Goal: Answer question/provide support: Share knowledge or assist other users

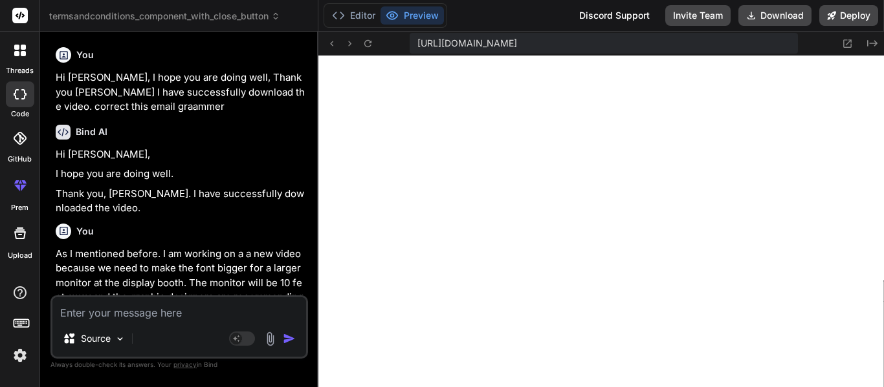
scroll to position [590, 0]
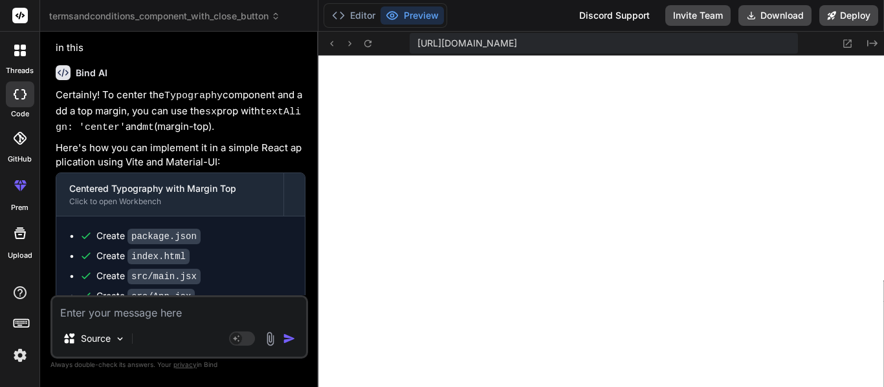
click at [28, 57] on div at bounding box center [19, 50] width 27 height 27
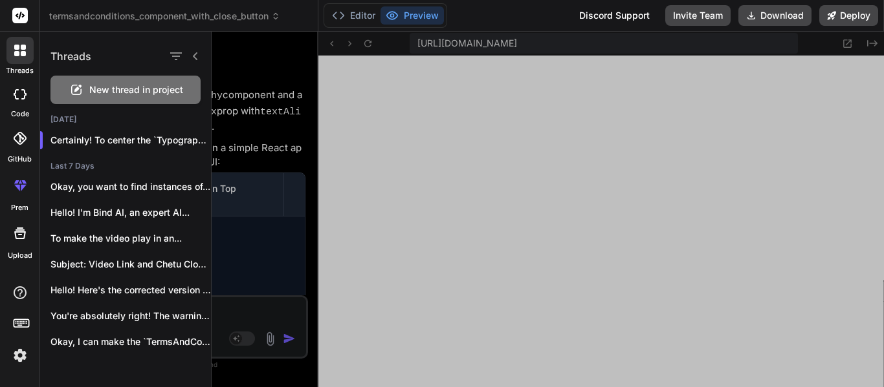
click at [100, 89] on span "New thread in project" at bounding box center [136, 89] width 94 height 13
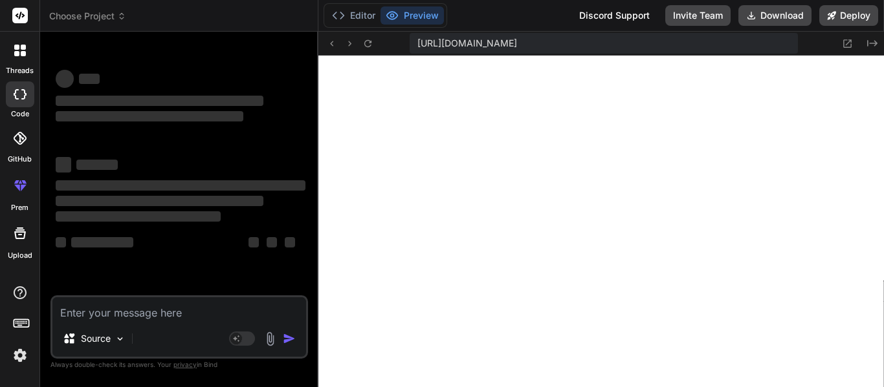
scroll to position [651, 0]
click at [91, 307] on textarea at bounding box center [179, 309] width 254 height 23
type textarea "x"
paste textarea "const calculatedPrice = ( durationValue * quantityValue * selectedPlan?.pricePe…"
type textarea "const calculatedPrice = ( durationValue * quantityValue * selectedPlan?.pricePe…"
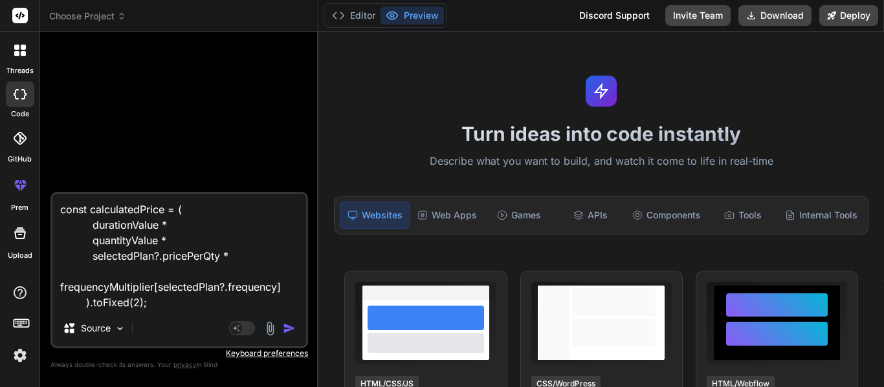
type textarea "x"
type textarea "const calculatedPrice = ( durationValue * quantityValue * selectedPlan?.pricePe…"
type textarea "x"
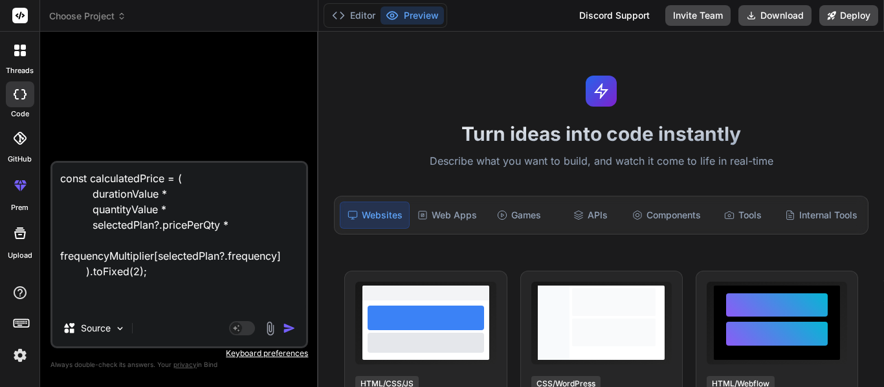
type textarea "const calculatedPrice = ( durationValue * quantityValue * selectedPlan?.pricePe…"
type textarea "x"
type textarea "const calculatedPrice = ( durationValue * quantityValue * selectedPlan?.pricePe…"
type textarea "x"
type textarea "const calculatedPrice = ( durationValue * quantityValue * selectedPlan?.pricePe…"
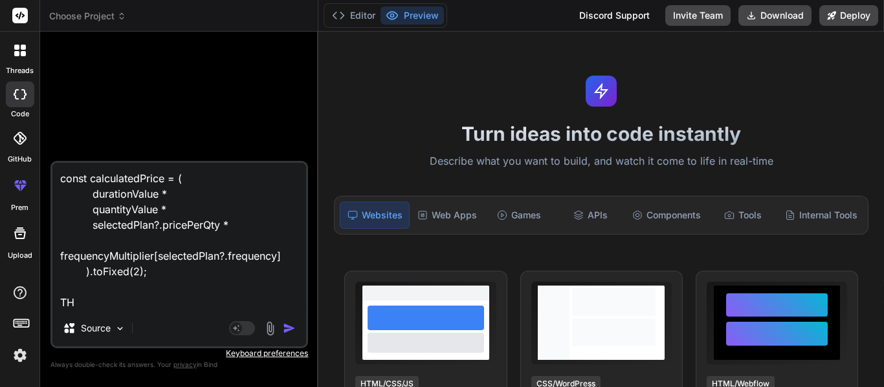
type textarea "x"
type textarea "const calculatedPrice = ( durationValue * quantityValue * selectedPlan?.pricePe…"
type textarea "x"
type textarea "const calculatedPrice = ( durationValue * quantityValue * selectedPlan?.pricePe…"
type textarea "x"
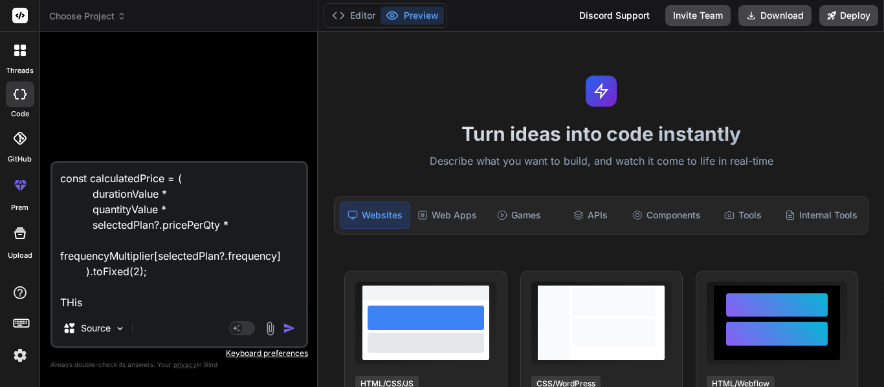
type textarea "const calculatedPrice = ( durationValue * quantityValue * selectedPlan?.pricePe…"
type textarea "x"
type textarea "const calculatedPrice = ( durationValue * quantityValue * selectedPlan?.pricePe…"
type textarea "x"
type textarea "const calculatedPrice = ( durationValue * quantityValue * selectedPlan?.pricePe…"
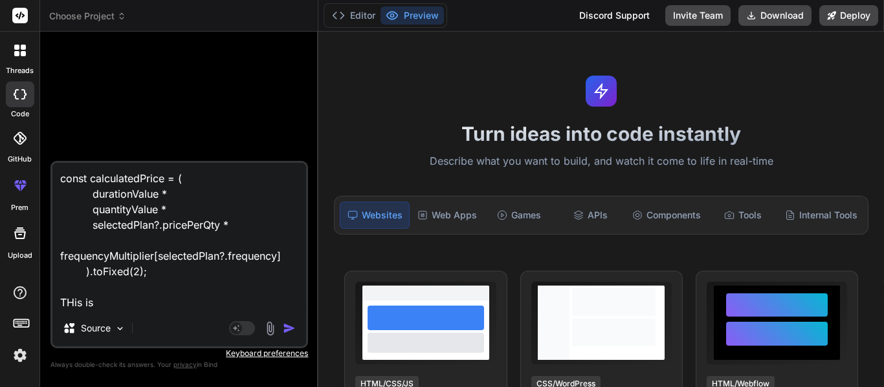
type textarea "x"
type textarea "const calculatedPrice = ( durationValue * quantityValue * selectedPlan?.pricePe…"
type textarea "x"
type textarea "const calculatedPrice = ( durationValue * quantityValue * selectedPlan?.pricePe…"
type textarea "x"
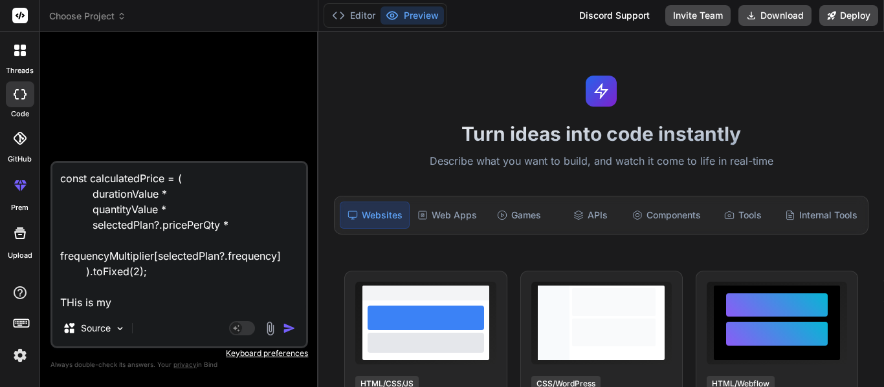
type textarea "const calculatedPrice = ( durationValue * quantityValue * selectedPlan?.pricePe…"
type textarea "x"
type textarea "const calculatedPrice = ( durationValue * quantityValue * selectedPlan?.pricePe…"
type textarea "x"
type textarea "const calculatedPrice = ( durationValue * quantityValue * selectedPlan?.pricePe…"
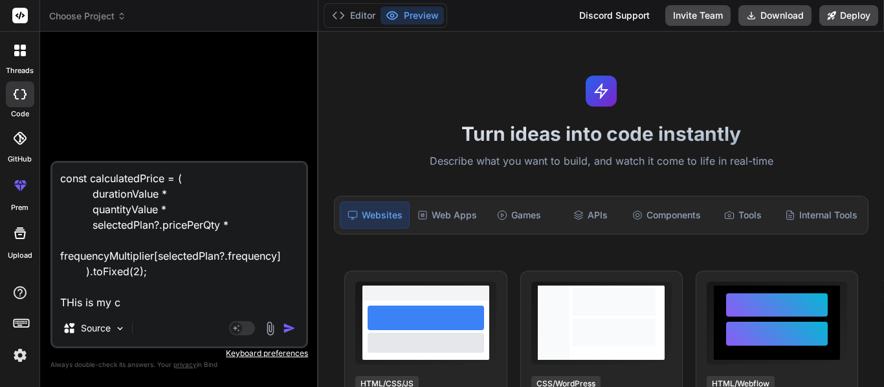
type textarea "x"
type textarea "const calculatedPrice = ( durationValue * quantityValue * selectedPlan?.pricePe…"
type textarea "x"
type textarea "const calculatedPrice = ( durationValue * quantityValue * selectedPlan?.pricePe…"
type textarea "x"
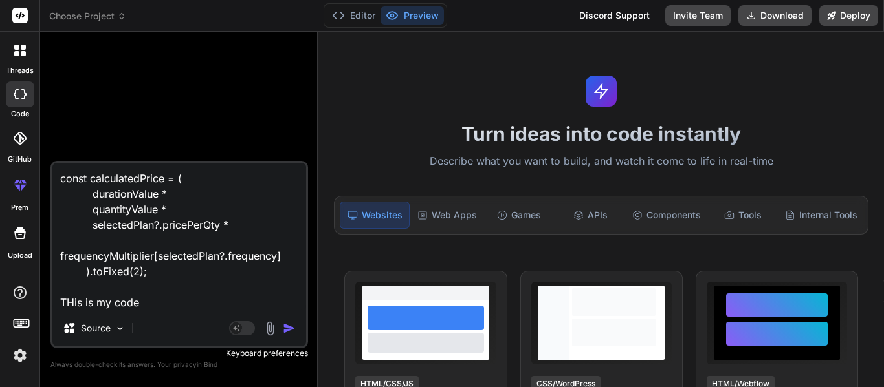
type textarea "const calculatedPrice = ( durationValue * quantityValue * selectedPlan?.pricePe…"
type textarea "x"
type textarea "const calculatedPrice = ( durationValue * quantityValue * selectedPlan?.pricePe…"
type textarea "x"
type textarea "const calculatedPrice = ( durationValue * quantityValue * selectedPlan?.pricePe…"
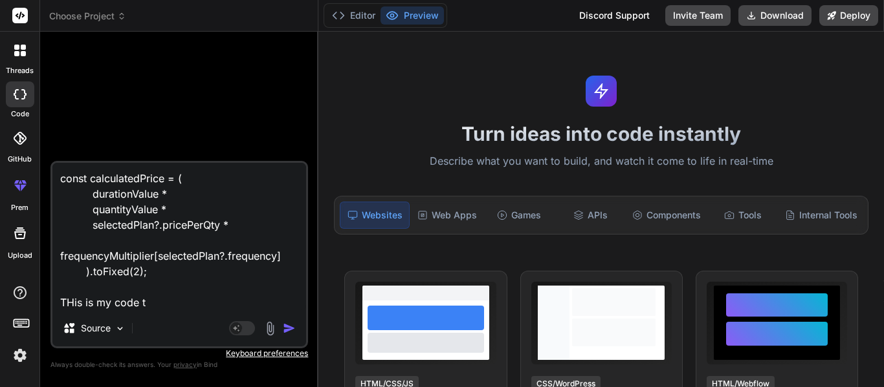
type textarea "x"
type textarea "const calculatedPrice = ( durationValue * quantityValue * selectedPlan?.pricePe…"
type textarea "x"
type textarea "const calculatedPrice = ( durationValue * quantityValue * selectedPlan?.pricePe…"
type textarea "x"
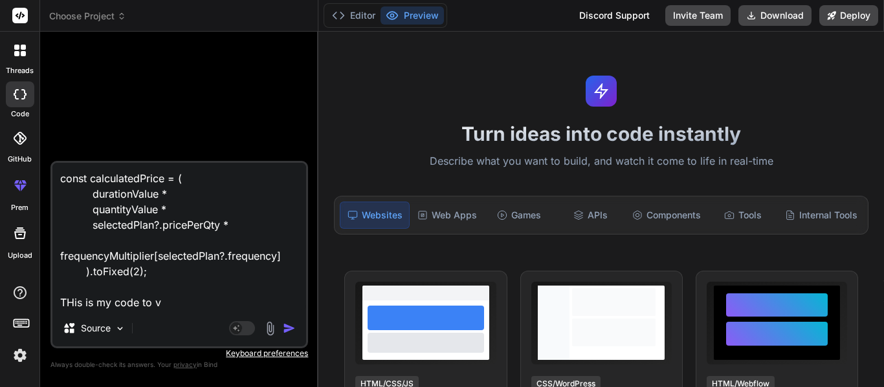
type textarea "const calculatedPrice = ( durationValue * quantityValue * selectedPlan?.pricePe…"
type textarea "x"
type textarea "const calculatedPrice = ( durationValue * quantityValue * selectedPlan?.pricePe…"
type textarea "x"
type textarea "const calculatedPrice = ( durationValue * quantityValue * selectedPlan?.pricePe…"
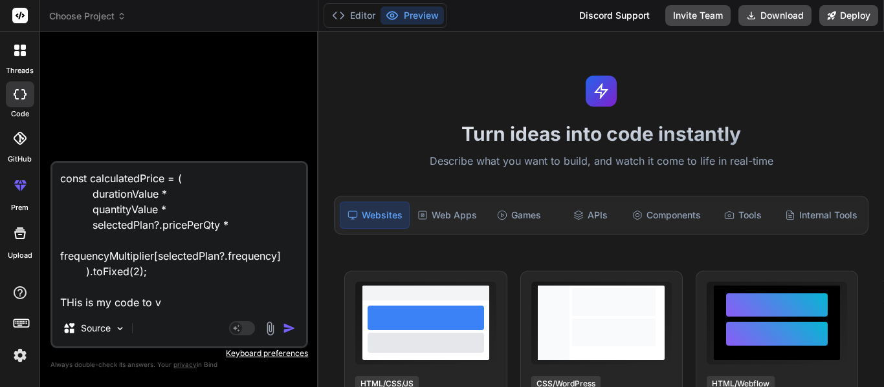
type textarea "x"
type textarea "const calculatedPrice = ( durationValue * quantityValue * selectedPlan?.pricePe…"
type textarea "x"
type textarea "const calculatedPrice = ( durationValue * quantityValue * selectedPlan?.pricePe…"
type textarea "x"
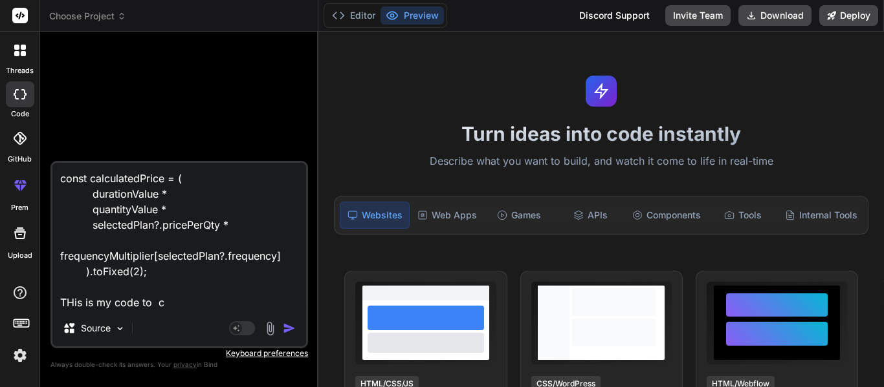
type textarea "const calculatedPrice = ( durationValue * quantityValue * selectedPlan?.pricePe…"
type textarea "x"
type textarea "const calculatedPrice = ( durationValue * quantityValue * selectedPlan?.pricePe…"
type textarea "x"
type textarea "const calculatedPrice = ( durationValue * quantityValue * selectedPlan?.pricePe…"
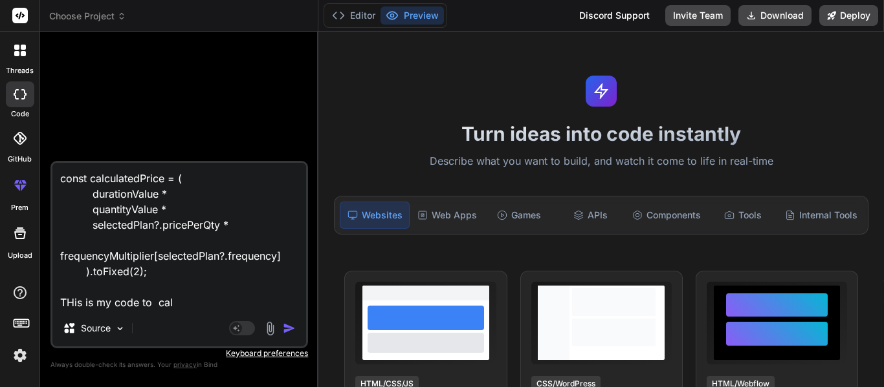
type textarea "x"
type textarea "const calculatedPrice = ( durationValue * quantityValue * selectedPlan?.pricePe…"
type textarea "x"
type textarea "const calculatedPrice = ( durationValue * quantityValue * selectedPlan?.pricePe…"
type textarea "x"
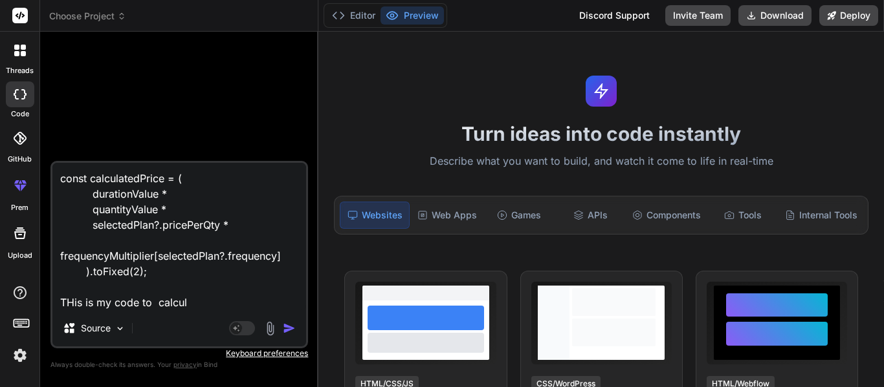
type textarea "const calculatedPrice = ( durationValue * quantityValue * selectedPlan?.pricePe…"
type textarea "x"
type textarea "const calculatedPrice = ( durationValue * quantityValue * selectedPlan?.pricePe…"
type textarea "x"
type textarea "const calculatedPrice = ( durationValue * quantityValue * selectedPlan?.pricePe…"
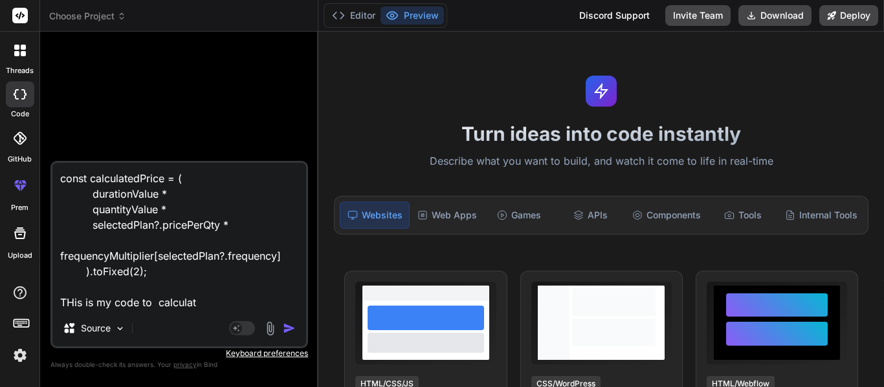
type textarea "x"
type textarea "const calculatedPrice = ( durationValue * quantityValue * selectedPlan?.pricePe…"
type textarea "x"
type textarea "const calculatedPrice = ( durationValue * quantityValue * selectedPlan?.pricePe…"
type textarea "x"
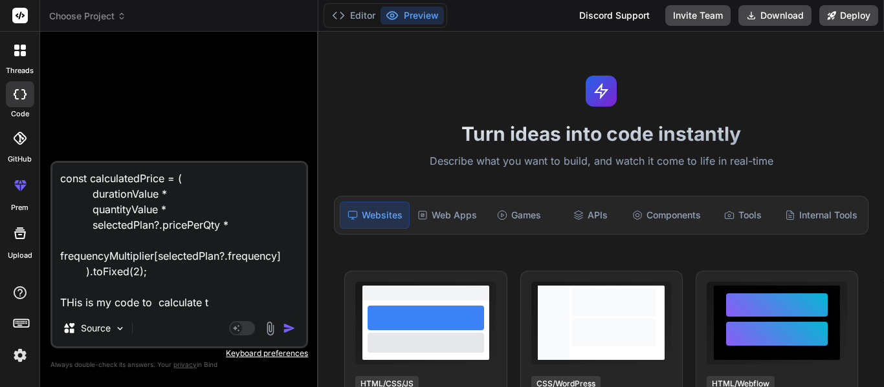
type textarea "const calculatedPrice = ( durationValue * quantityValue * selectedPlan?.pricePe…"
type textarea "x"
type textarea "const calculatedPrice = ( durationValue * quantityValue * selectedPlan?.pricePe…"
type textarea "x"
type textarea "const calculatedPrice = ( durationValue * quantityValue * selectedPlan?.pricePe…"
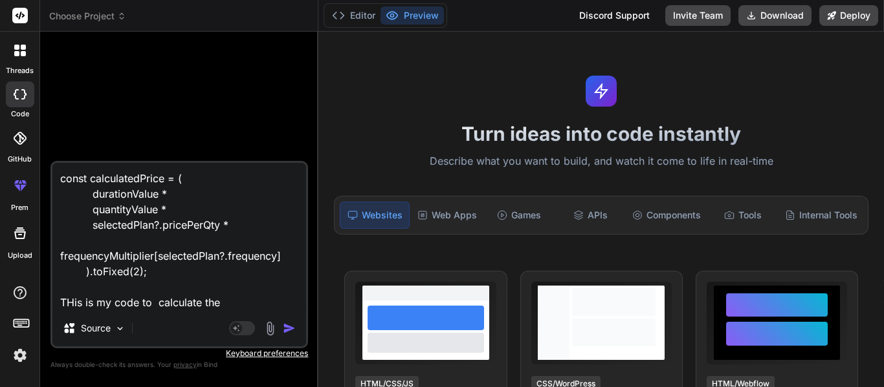
type textarea "x"
type textarea "const calculatedPrice = ( durationValue * quantityValue * selectedPlan?.pricePe…"
type textarea "x"
type textarea "const calculatedPrice = ( durationValue * quantityValue * selectedPlan?.pricePe…"
type textarea "x"
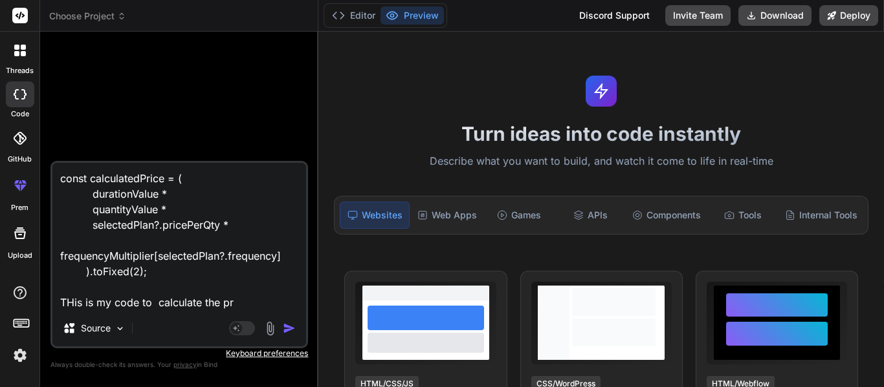
type textarea "const calculatedPrice = ( durationValue * quantityValue * selectedPlan?.pricePe…"
type textarea "x"
type textarea "const calculatedPrice = ( durationValue * quantityValue * selectedPlan?.pricePe…"
type textarea "x"
type textarea "const calculatedPrice = ( durationValue * quantityValue * selectedPlan?.pricePe…"
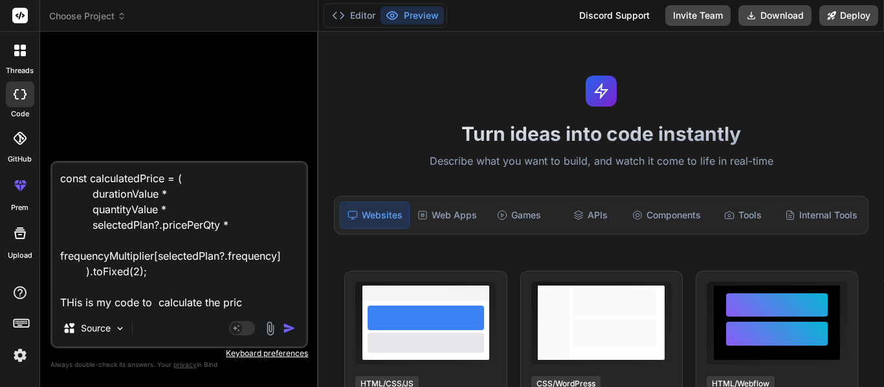
type textarea "x"
type textarea "const calculatedPrice = ( durationValue * quantityValue * selectedPlan?.pricePe…"
type textarea "x"
type textarea "const calculatedPrice = ( durationValue * quantityValue * selectedPlan?.pricePe…"
type textarea "x"
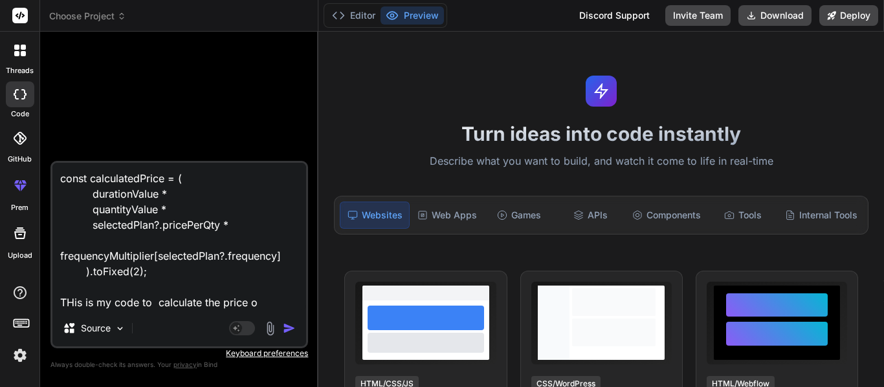
type textarea "const calculatedPrice = ( durationValue * quantityValue * selectedPlan?.pricePe…"
type textarea "x"
type textarea "const calculatedPrice = ( durationValue * quantityValue * selectedPlan?.pricePe…"
type textarea "x"
type textarea "const calculatedPrice = ( durationValue * quantityValue * selectedPlan?.pricePe…"
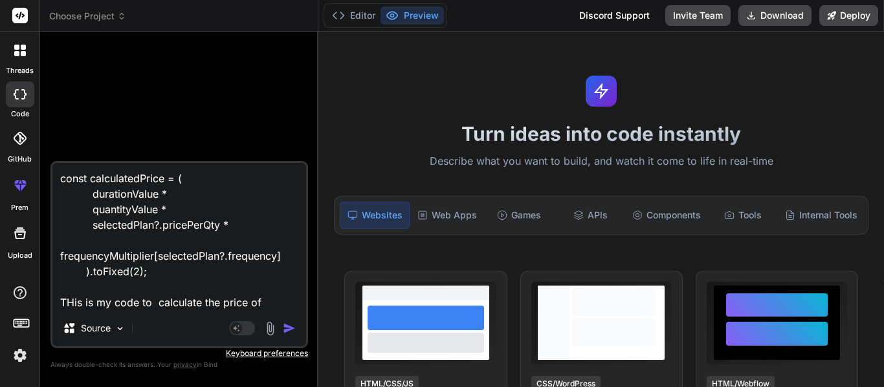
type textarea "x"
type textarea "const calculatedPrice = ( durationValue * quantityValue * selectedPlan?.pricePe…"
type textarea "x"
type textarea "const calculatedPrice = ( durationValue * quantityValue * selectedPlan?.pricePe…"
type textarea "x"
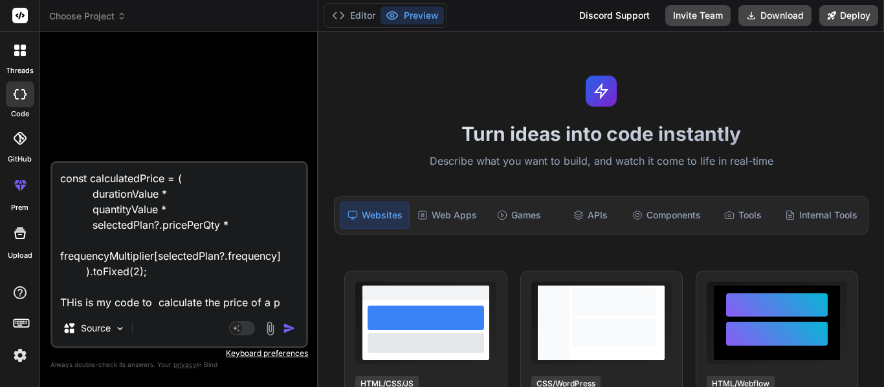
type textarea "const calculatedPrice = ( durationValue * quantityValue * selectedPlan?.pricePe…"
type textarea "x"
type textarea "const calculatedPrice = ( durationValue * quantityValue * selectedPlan?.pricePe…"
type textarea "x"
type textarea "const calculatedPrice = ( durationValue * quantityValue * selectedPlan?.pricePe…"
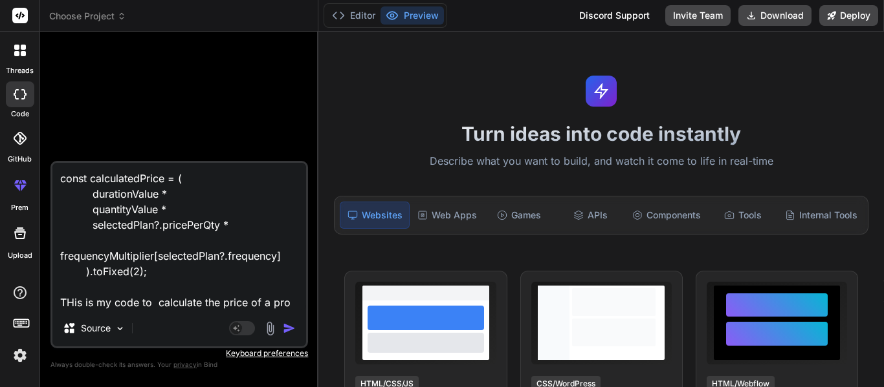
type textarea "x"
type textarea "const calculatedPrice = ( durationValue * quantityValue * selectedPlan?.pricePe…"
type textarea "x"
type textarea "const calculatedPrice = ( durationValue * quantityValue * selectedPlan?.pricePe…"
type textarea "x"
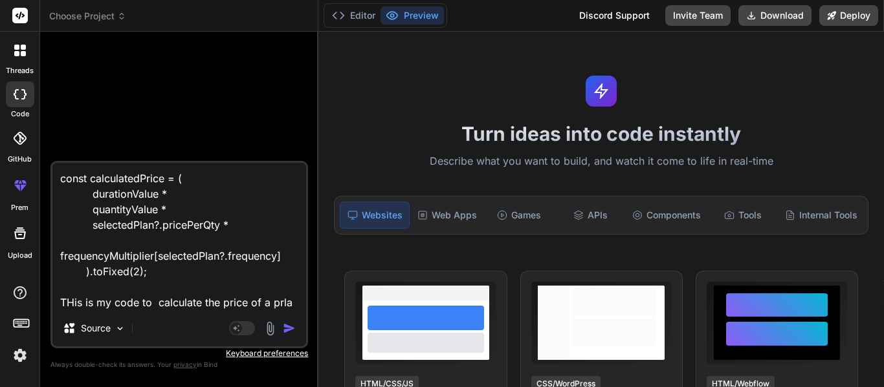
type textarea "const calculatedPrice = ( durationValue * quantityValue * selectedPlan?.pricePe…"
type textarea "x"
type textarea "const calculatedPrice = ( durationValue * quantityValue * selectedPlan?.pricePe…"
type textarea "x"
type textarea "const calculatedPrice = ( durationValue * quantityValue * selectedPlan?.pricePe…"
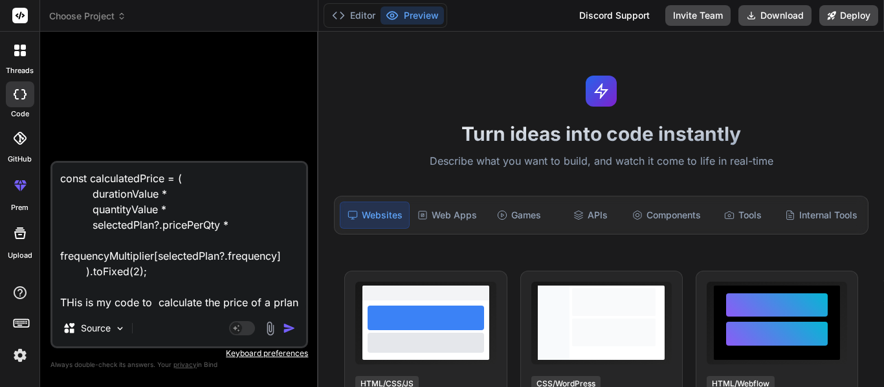
type textarea "x"
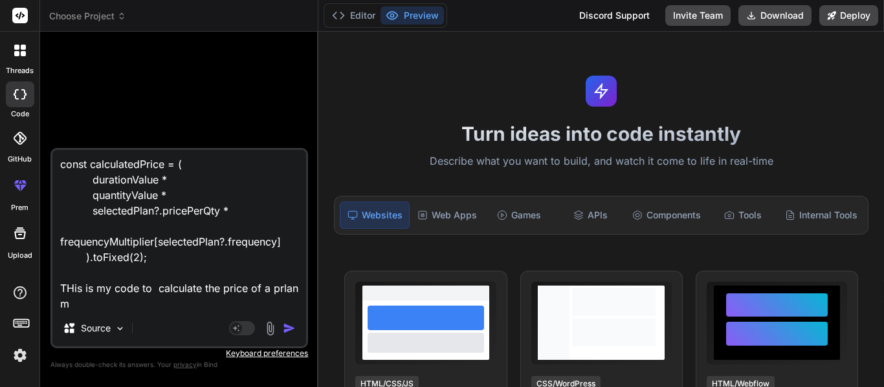
type textarea "const calculatedPrice = ( durationValue * quantityValue * selectedPlan?.pricePe…"
type textarea "x"
type textarea "const calculatedPrice = ( durationValue * quantityValue * selectedPlan?.pricePe…"
type textarea "x"
type textarea "const calculatedPrice = ( durationValue * quantityValue * selectedPlan?.pricePe…"
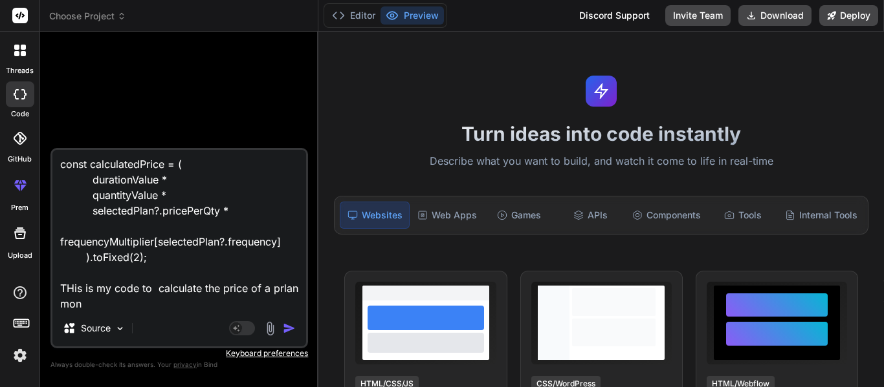
type textarea "x"
type textarea "const calculatedPrice = ( durationValue * quantityValue * selectedPlan?.pricePe…"
type textarea "x"
type textarea "const calculatedPrice = ( durationValue * quantityValue * selectedPlan?.pricePe…"
type textarea "x"
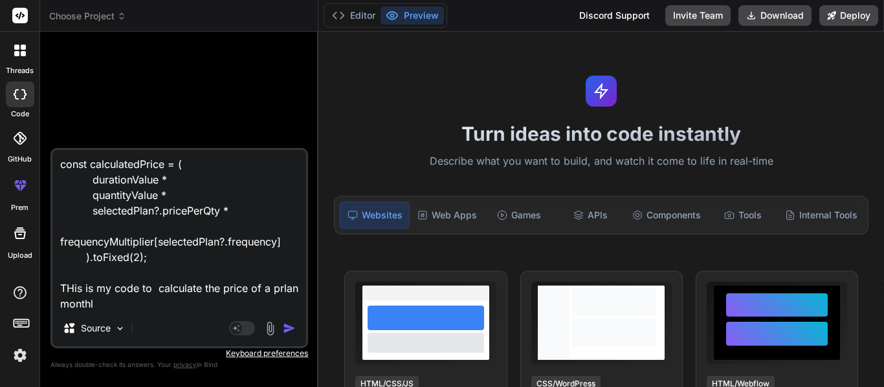
type textarea "const calculatedPrice = ( durationValue * quantityValue * selectedPlan?.pricePe…"
type textarea "x"
type textarea "const calculatedPrice = ( durationValue * quantityValue * selectedPlan?.pricePe…"
type textarea "x"
type textarea "const calculatedPrice = ( durationValue * quantityValue * selectedPlan?.pricePe…"
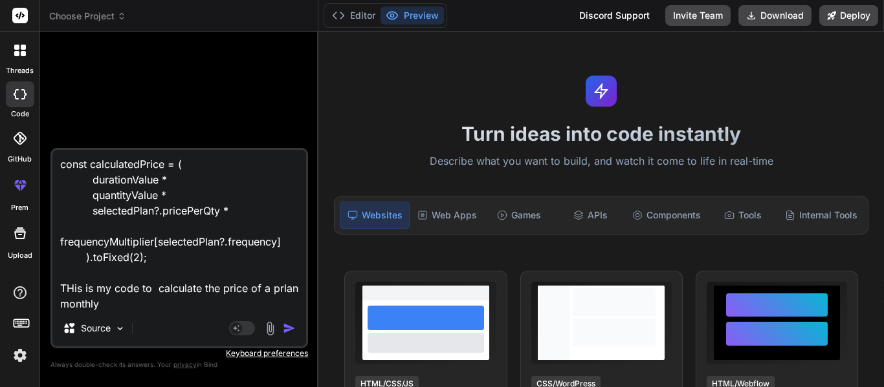
type textarea "x"
type textarea "const calculatedPrice = ( durationValue * quantityValue * selectedPlan?.pricePe…"
type textarea "x"
type textarea "const calculatedPrice = ( durationValue * quantityValue * selectedPlan?.pricePe…"
type textarea "x"
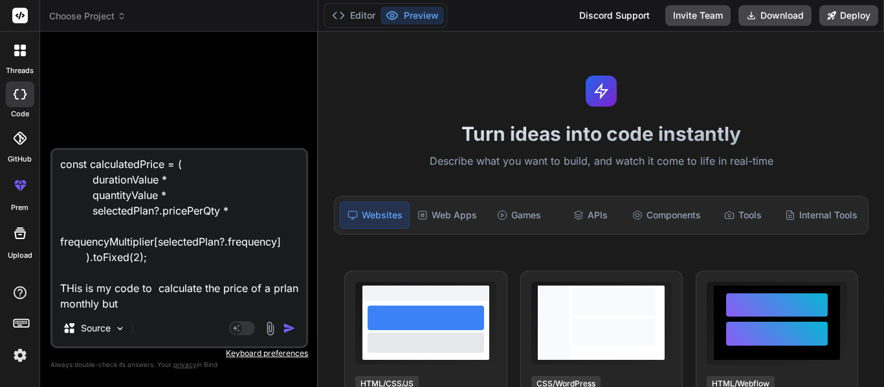
type textarea "const calculatedPrice = ( durationValue * quantityValue * selectedPlan?.pricePe…"
type textarea "x"
type textarea "const calculatedPrice = ( durationValue * quantityValue * selectedPlan?.pricePe…"
type textarea "x"
type textarea "const calculatedPrice = ( durationValue * quantityValue * selectedPlan?.pricePe…"
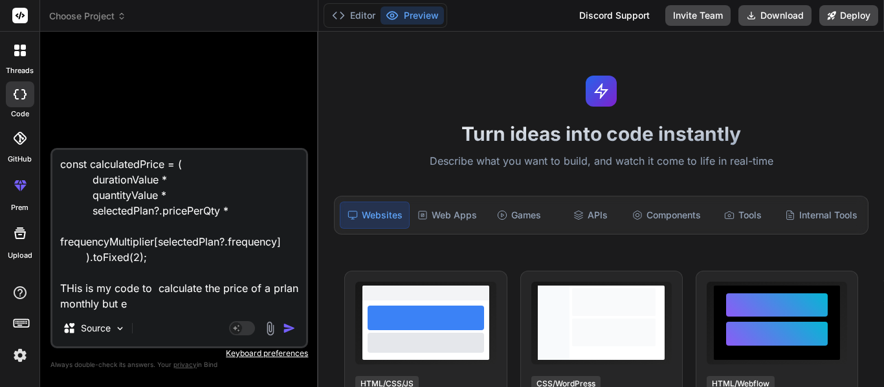
type textarea "x"
type textarea "const calculatedPrice = ( durationValue * quantityValue * selectedPlan?.pricePe…"
type textarea "x"
type textarea "const calculatedPrice = ( durationValue * quantityValue * selectedPlan?.pricePe…"
type textarea "x"
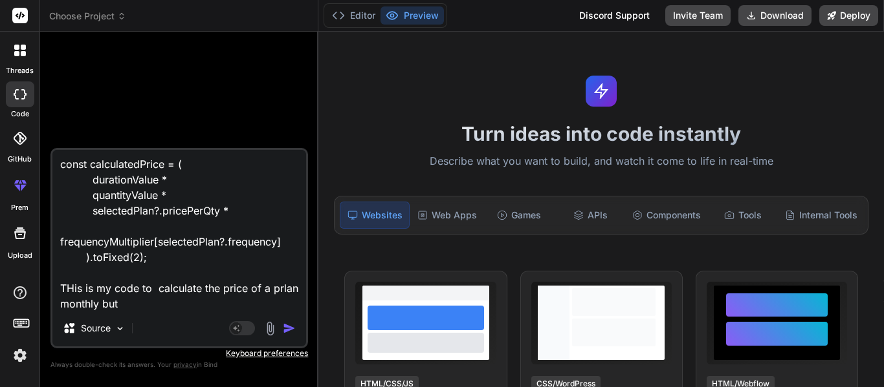
type textarea "const calculatedPrice = ( durationValue * quantityValue * selectedPlan?.pricePe…"
type textarea "x"
type textarea "const calculatedPrice = ( durationValue * quantityValue * selectedPlan?.pricePe…"
type textarea "x"
type textarea "const calculatedPrice = ( durationValue * quantityValue * selectedPlan?.pricePe…"
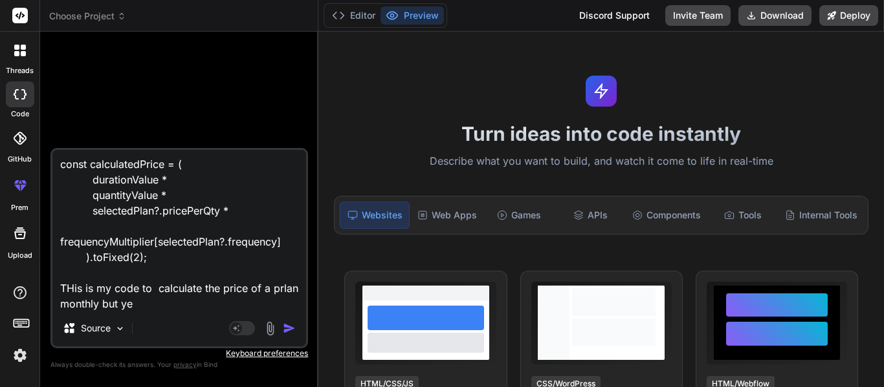
type textarea "x"
type textarea "const calculatedPrice = ( durationValue * quantityValue * selectedPlan?.pricePe…"
type textarea "x"
type textarea "const calculatedPrice = ( durationValue * quantityValue * selectedPlan?.pricePe…"
type textarea "x"
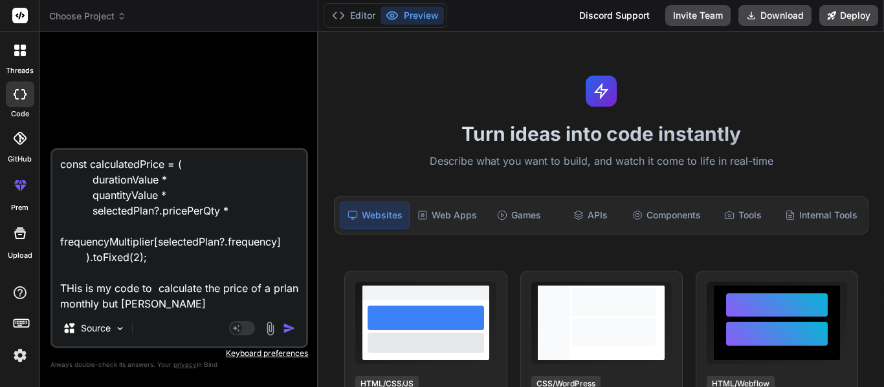
type textarea "const calculatedPrice = ( durationValue * quantityValue * selectedPlan?.pricePe…"
type textarea "x"
type textarea "const calculatedPrice = ( durationValue * quantityValue * selectedPlan?.pricePe…"
type textarea "x"
type textarea "const calculatedPrice = ( durationValue * quantityValue * selectedPlan?.pricePe…"
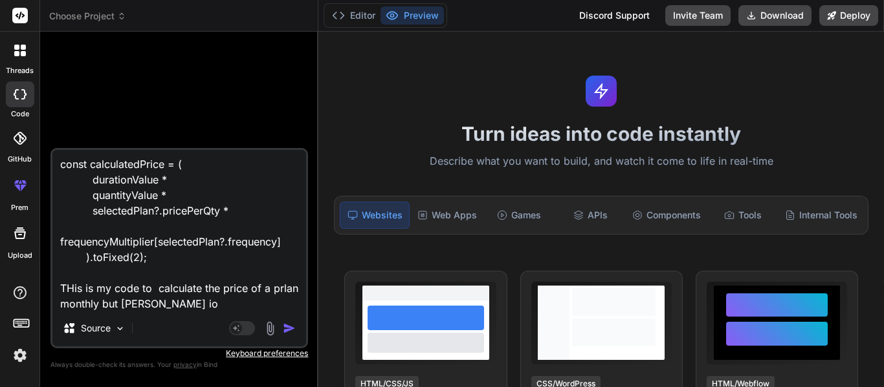
type textarea "x"
type textarea "const calculatedPrice = ( durationValue * quantityValue * selectedPlan?.pricePe…"
type textarea "x"
type textarea "const calculatedPrice = ( durationValue * quantityValue * selectedPlan?.pricePe…"
type textarea "x"
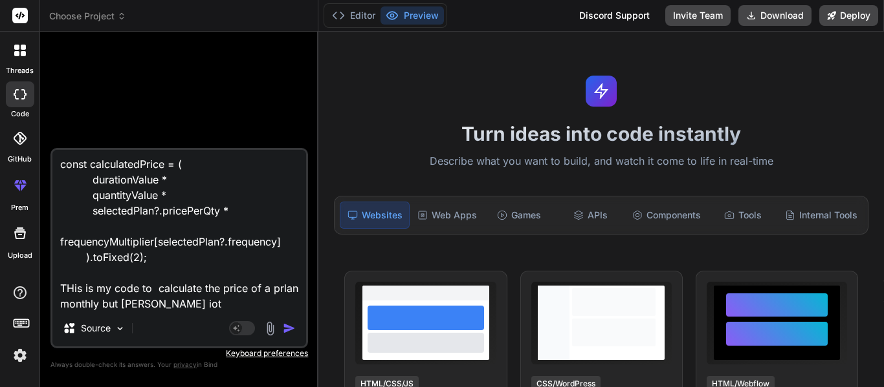
type textarea "const calculatedPrice = ( durationValue * quantityValue * selectedPlan?.pricePe…"
type textarea "x"
type textarea "const calculatedPrice = ( durationValue * quantityValue * selectedPlan?.pricePe…"
type textarea "x"
type textarea "const calculatedPrice = ( durationValue * quantityValue * selectedPlan?.pricePe…"
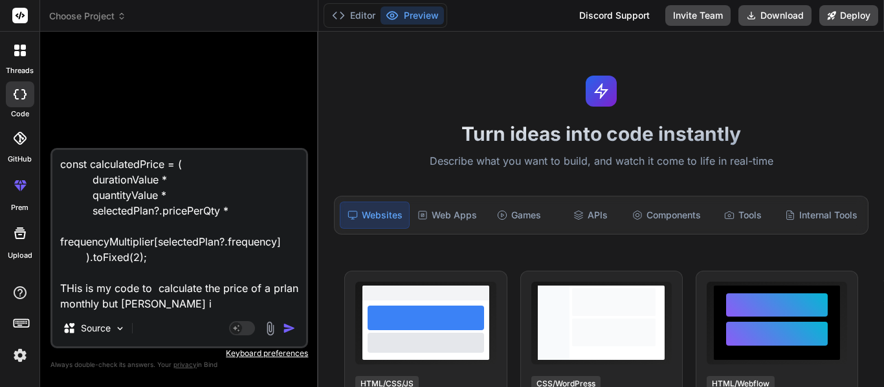
type textarea "x"
type textarea "const calculatedPrice = ( durationValue * quantityValue * selectedPlan?.pricePe…"
type textarea "x"
type textarea "const calculatedPrice = ( durationValue * quantityValue * selectedPlan?.pricePe…"
type textarea "x"
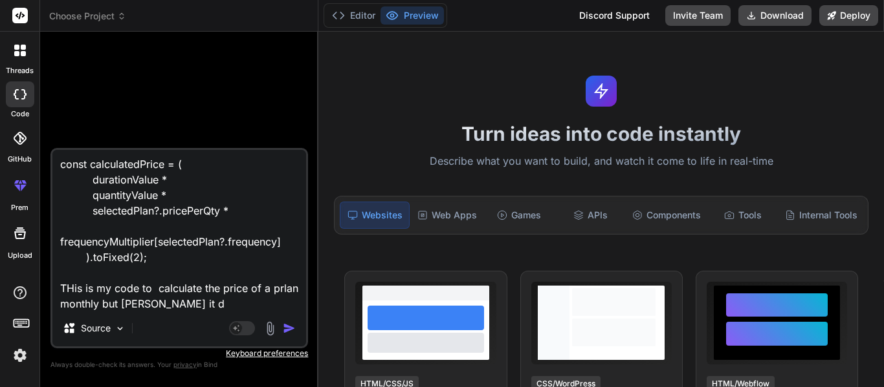
type textarea "const calculatedPrice = ( durationValue * quantityValue * selectedPlan?.pricePe…"
type textarea "x"
type textarea "const calculatedPrice = ( durationValue * quantityValue * selectedPlan?.pricePe…"
type textarea "x"
type textarea "const calculatedPrice = ( durationValue * quantityValue * selectedPlan?.pricePe…"
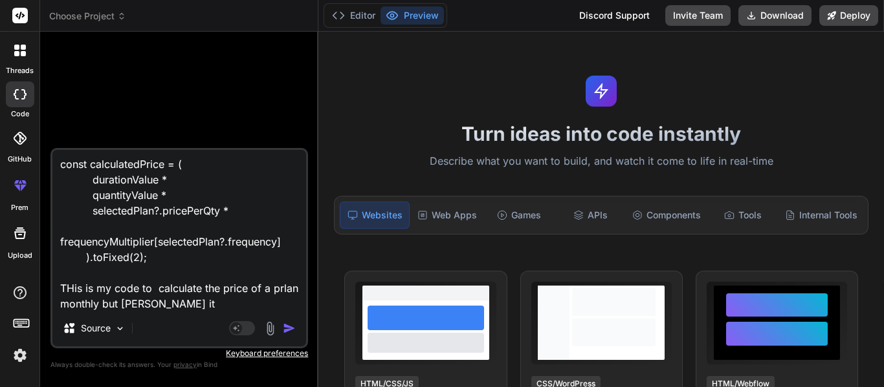
type textarea "x"
type textarea "const calculatedPrice = ( durationValue * quantityValue * selectedPlan?.pricePe…"
type textarea "x"
type textarea "const calculatedPrice = ( durationValue * quantityValue * selectedPlan?.pricePe…"
type textarea "x"
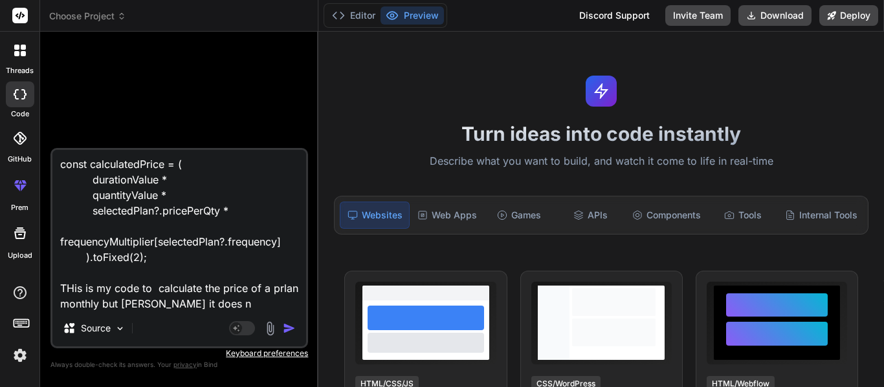
type textarea "const calculatedPrice = ( durationValue * quantityValue * selectedPlan?.pricePe…"
type textarea "x"
type textarea "const calculatedPrice = ( durationValue * quantityValue * selectedPlan?.pricePe…"
type textarea "x"
type textarea "const calculatedPrice = ( durationValue * quantityValue * selectedPlan?.pricePe…"
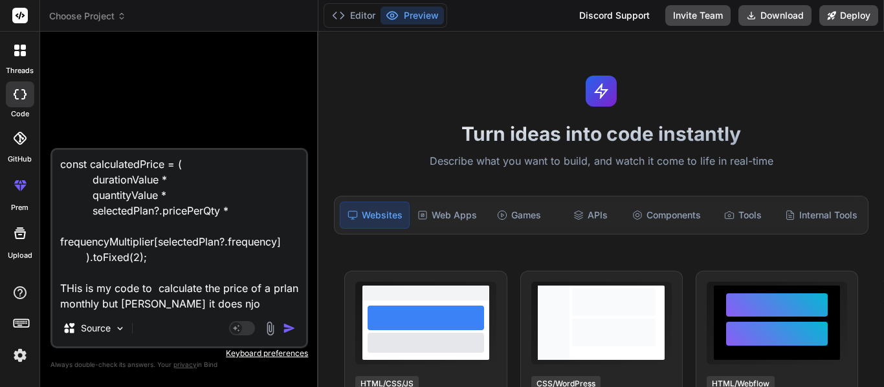
type textarea "x"
type textarea "const calculatedPrice = ( durationValue * quantityValue * selectedPlan?.pricePe…"
type textarea "x"
type textarea "const calculatedPrice = ( durationValue * quantityValue * selectedPlan?.pricePe…"
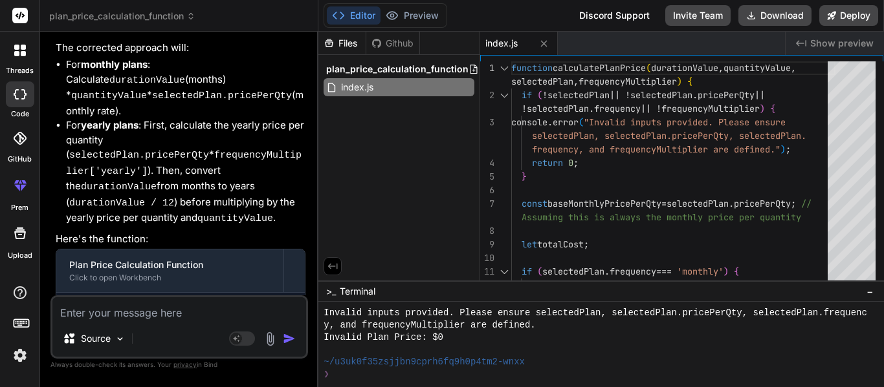
scroll to position [605, 0]
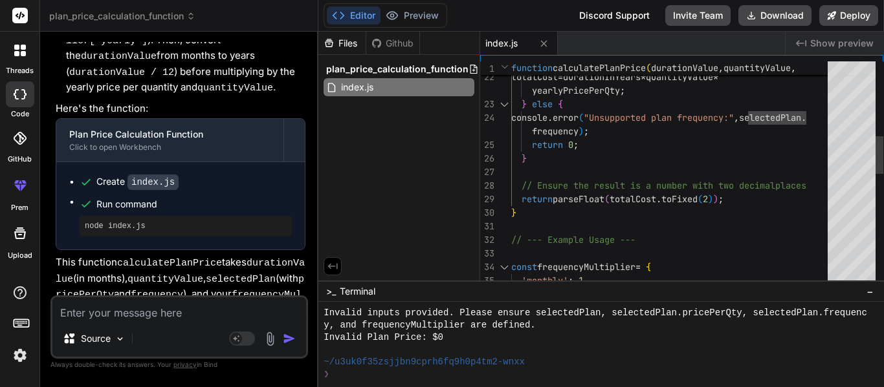
click at [525, 211] on div "totalCost = durationInYears * quantityValue * yearlyPricePerQty ; } else { cons…" at bounding box center [673, 288] width 324 height 1358
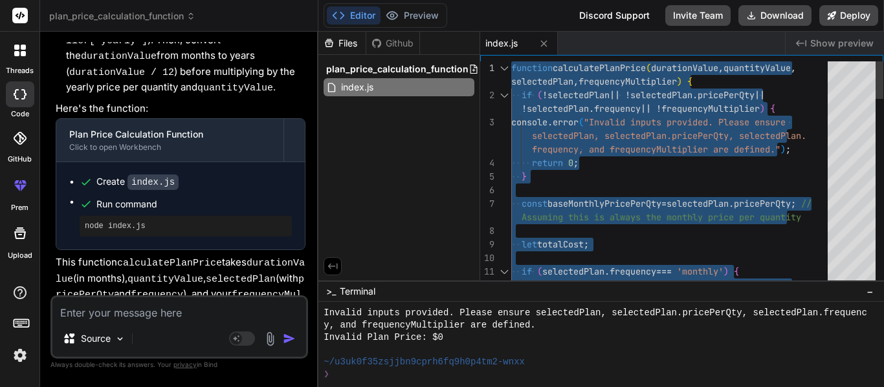
drag, startPoint x: 538, startPoint y: 216, endPoint x: 483, endPoint y: 52, distance: 173.5
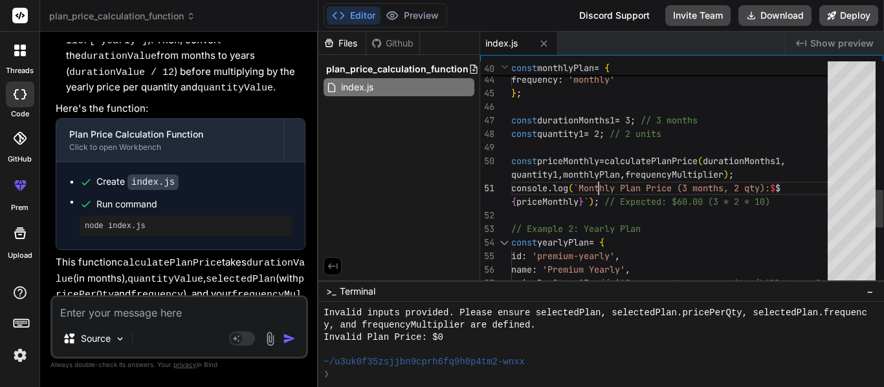
click at [93, 316] on textarea at bounding box center [179, 309] width 254 height 23
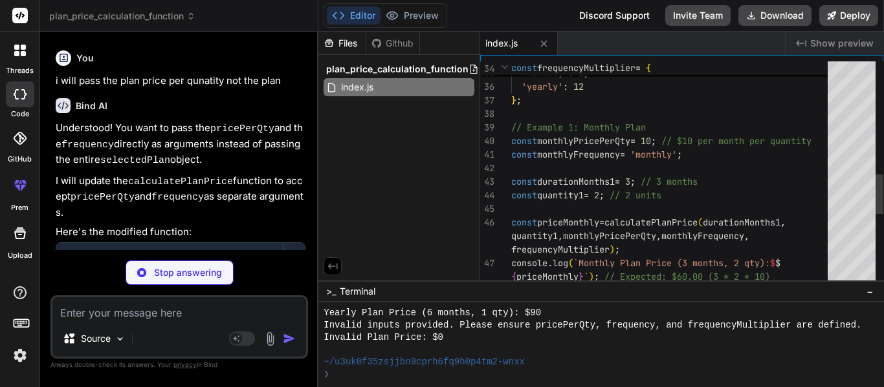
scroll to position [959, 0]
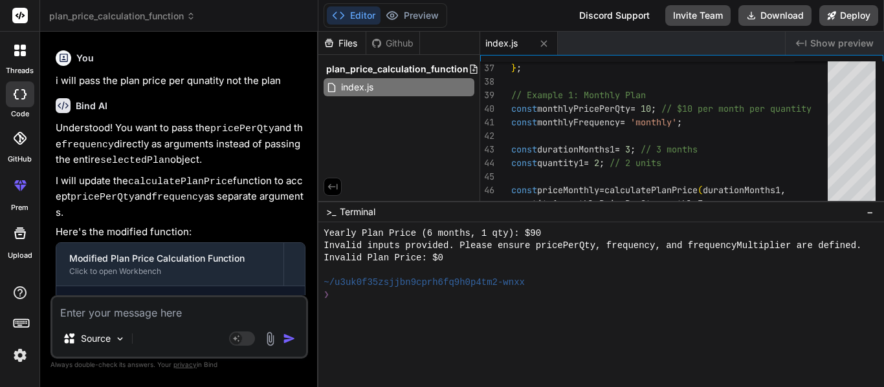
drag, startPoint x: 552, startPoint y: 281, endPoint x: 572, endPoint y: 201, distance: 82.0
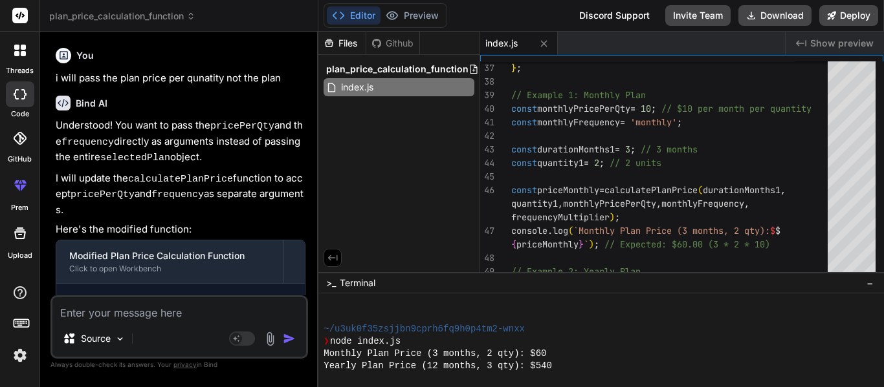
scroll to position [885, 0]
drag, startPoint x: 615, startPoint y: 202, endPoint x: 640, endPoint y: 275, distance: 77.1
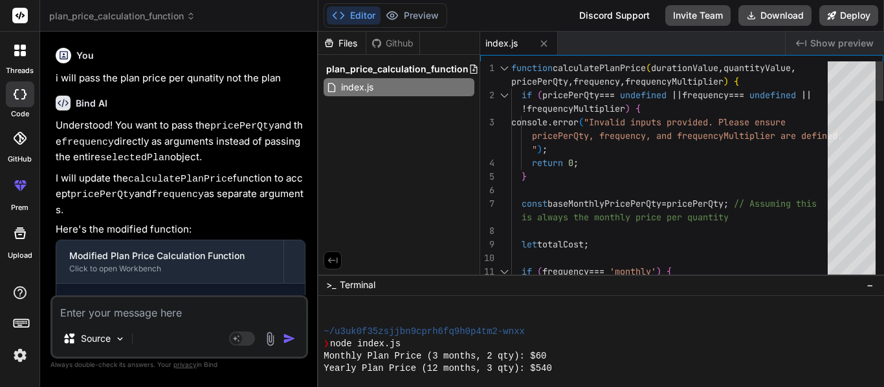
scroll to position [0, 0]
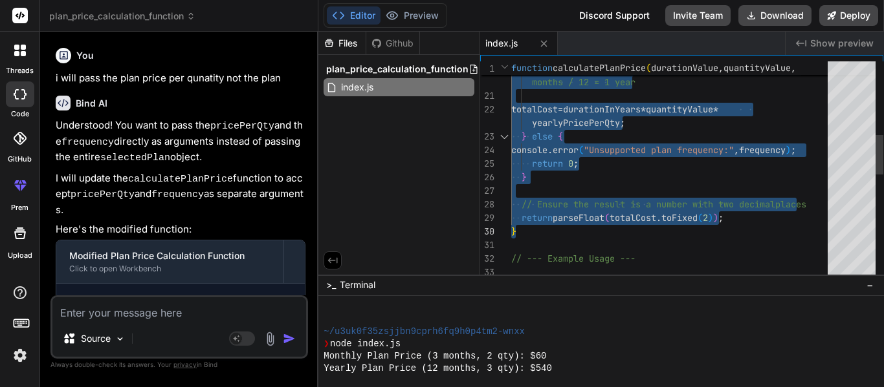
drag, startPoint x: 512, startPoint y: 67, endPoint x: 553, endPoint y: 226, distance: 164.3
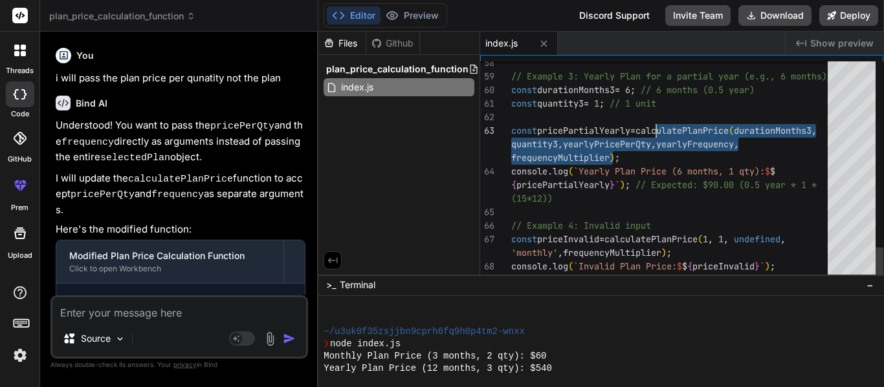
drag, startPoint x: 631, startPoint y: 150, endPoint x: 668, endPoint y: 130, distance: 42.0
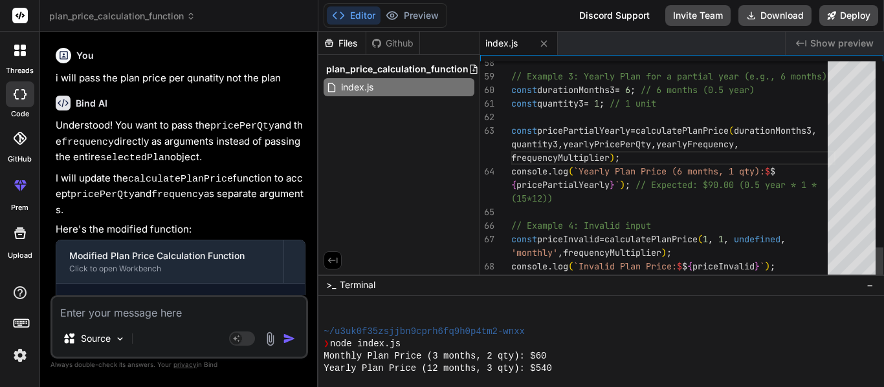
drag, startPoint x: 629, startPoint y: 156, endPoint x: 617, endPoint y: 155, distance: 12.4
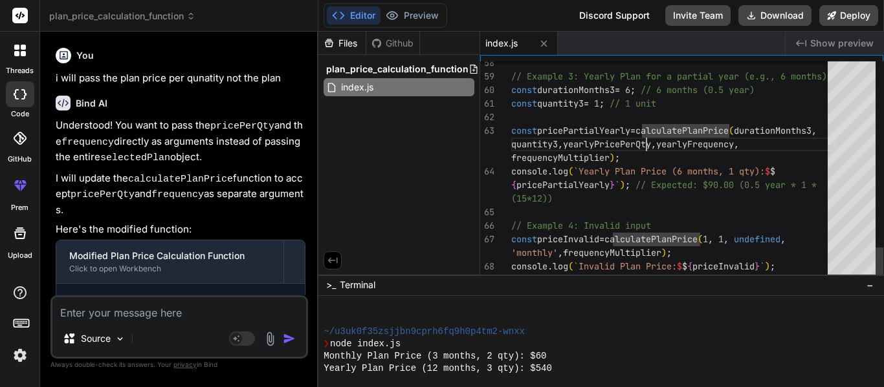
drag, startPoint x: 657, startPoint y: 131, endPoint x: 669, endPoint y: 155, distance: 27.2
drag, startPoint x: 669, startPoint y: 155, endPoint x: 657, endPoint y: 135, distance: 23.9
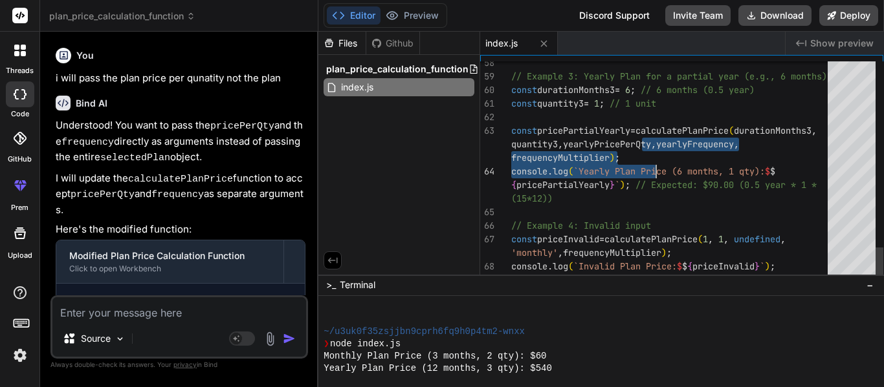
drag, startPoint x: 655, startPoint y: 133, endPoint x: 670, endPoint y: 160, distance: 31.0
drag, startPoint x: 631, startPoint y: 159, endPoint x: 626, endPoint y: 133, distance: 26.9
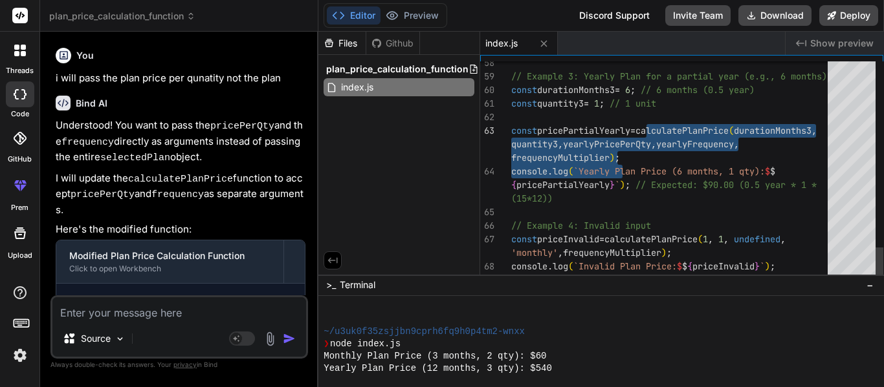
drag, startPoint x: 631, startPoint y: 160, endPoint x: 659, endPoint y: 130, distance: 41.6
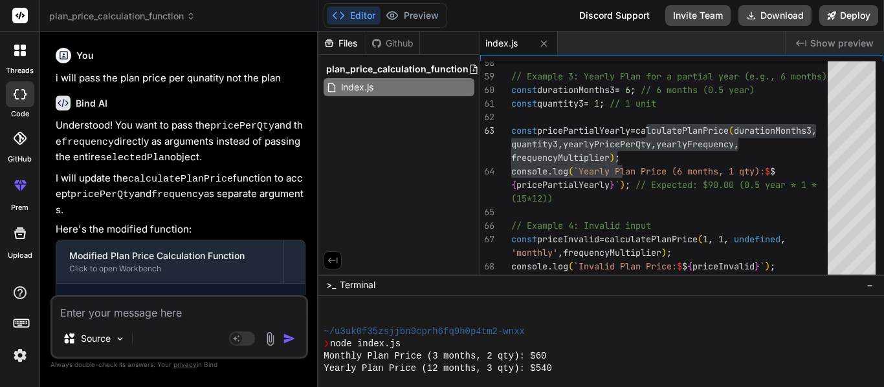
click at [138, 312] on textarea at bounding box center [179, 309] width 254 height 23
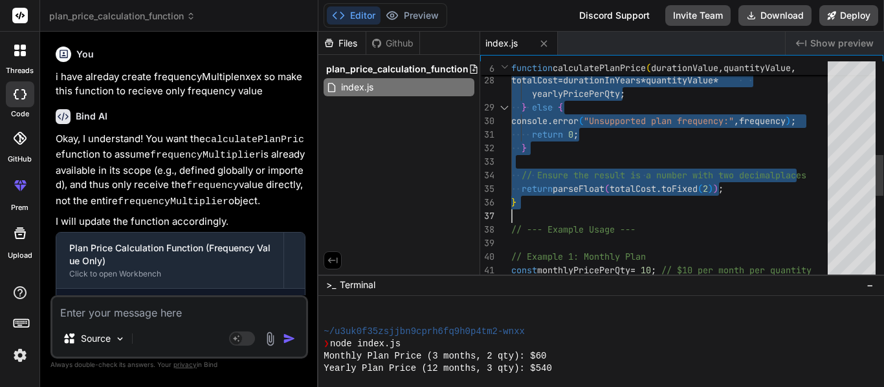
drag, startPoint x: 512, startPoint y: 133, endPoint x: 525, endPoint y: 203, distance: 70.9
click at [629, 137] on div "totalCost = durationInYears * quantityValue * yearlyPricePerQty ; } else { cons…" at bounding box center [673, 169] width 324 height 1250
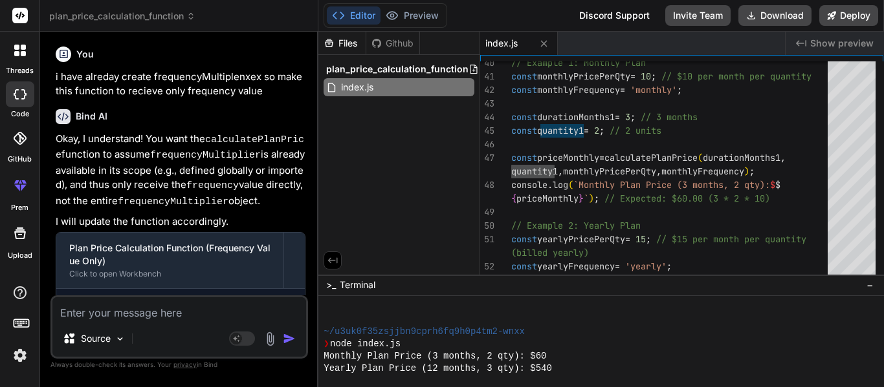
click at [116, 313] on textarea at bounding box center [179, 309] width 254 height 23
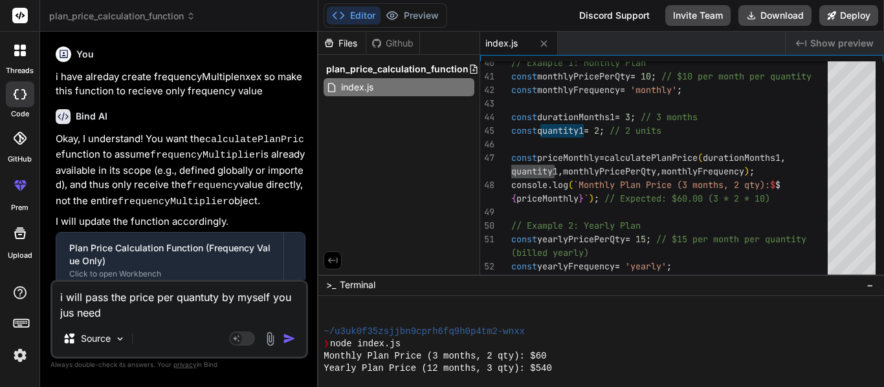
click at [144, 304] on textarea "i will pass the price per quantuty by myself you jus need" at bounding box center [179, 301] width 254 height 39
click at [132, 315] on textarea "i will pass the price per quantuty by myself you jus need" at bounding box center [179, 301] width 254 height 39
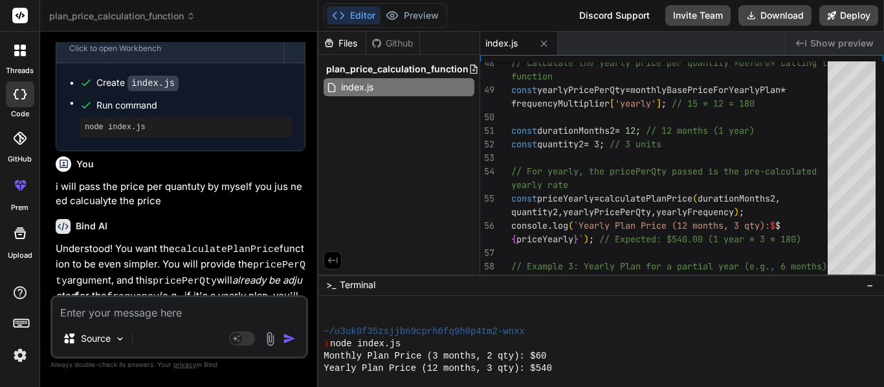
scroll to position [1655, 0]
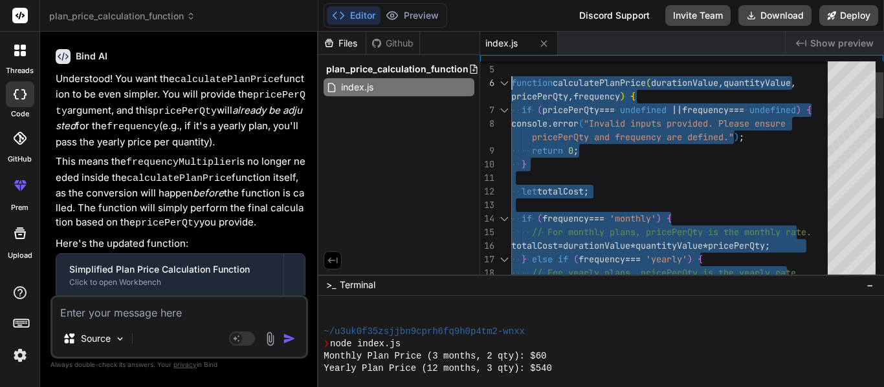
drag, startPoint x: 529, startPoint y: 246, endPoint x: 504, endPoint y: 82, distance: 166.2
